Goal: Download file/media

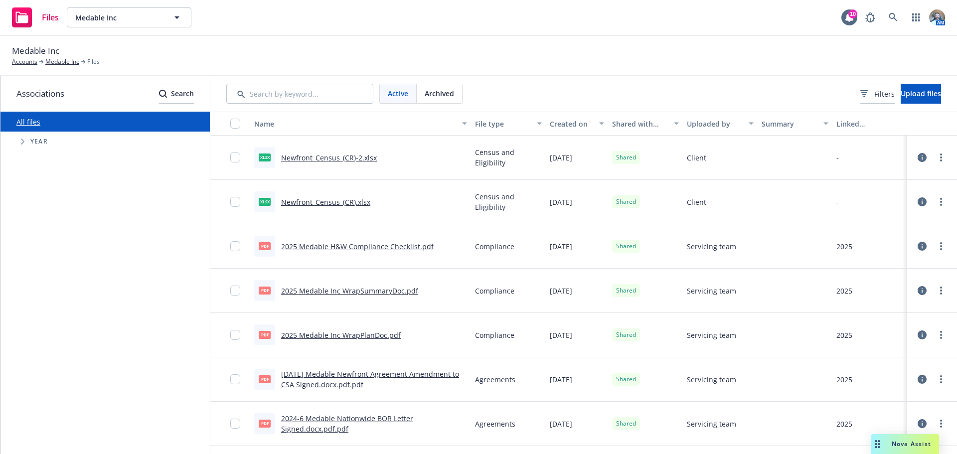
click at [321, 205] on link "Newfront_Census_(CR).xlsx" at bounding box center [325, 201] width 89 height 9
